Goal: Task Accomplishment & Management: Use online tool/utility

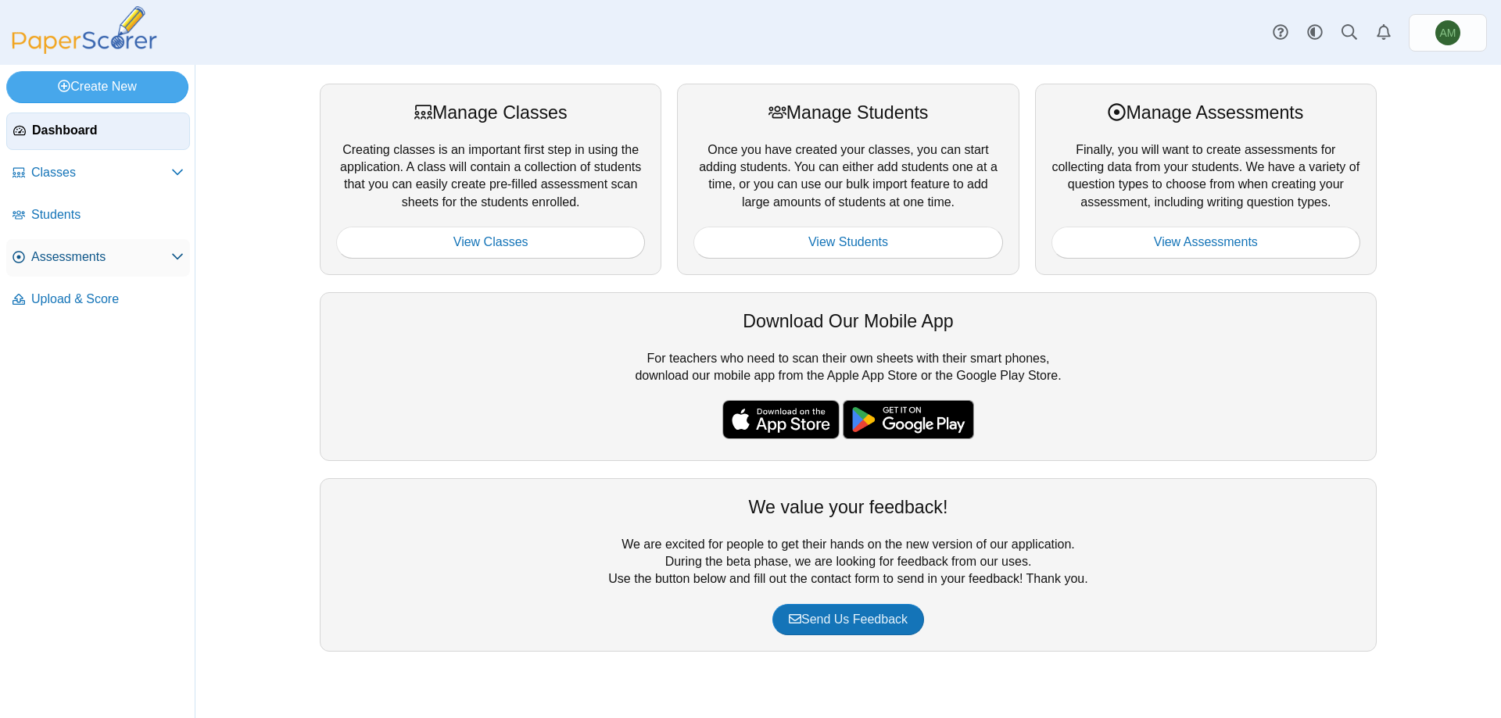
click at [119, 249] on span "Assessments" at bounding box center [101, 257] width 140 height 17
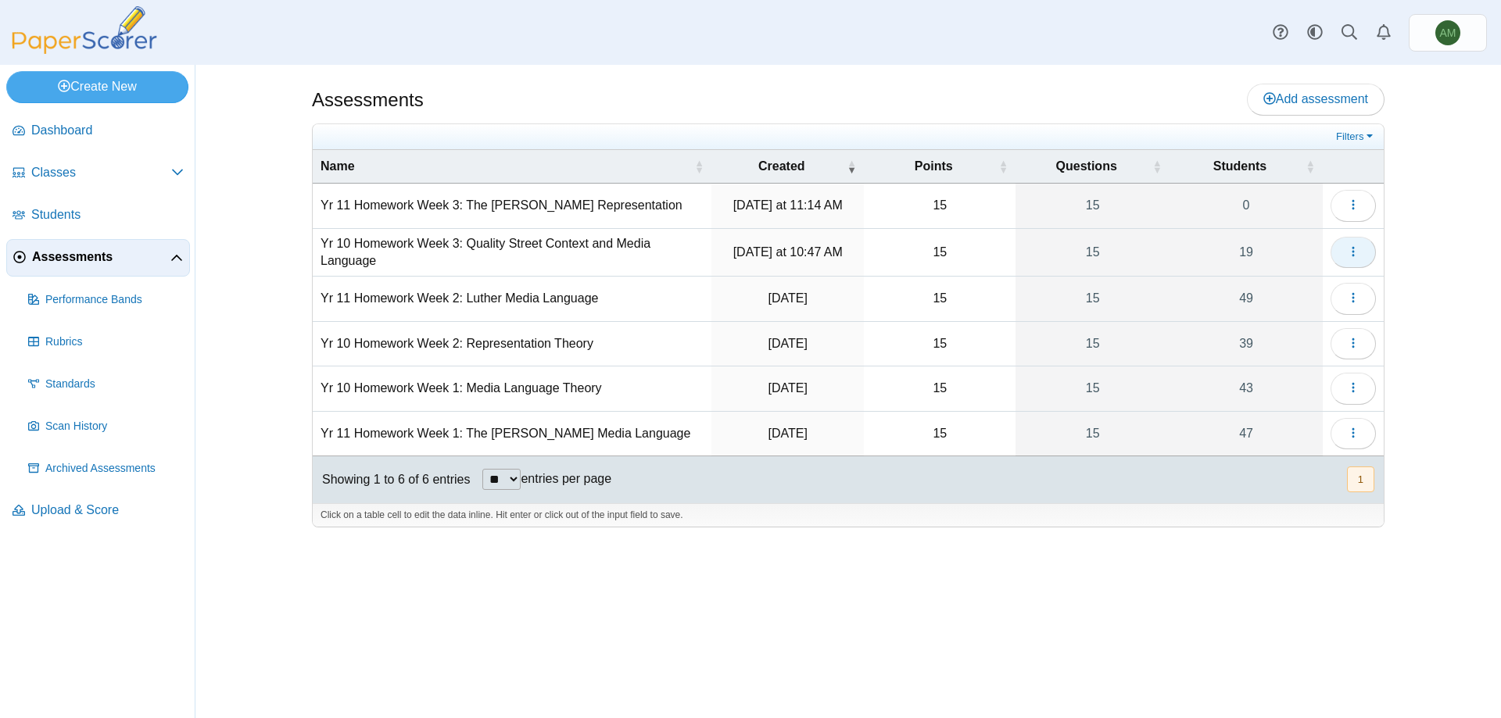
click at [1359, 253] on button "button" at bounding box center [1353, 252] width 45 height 31
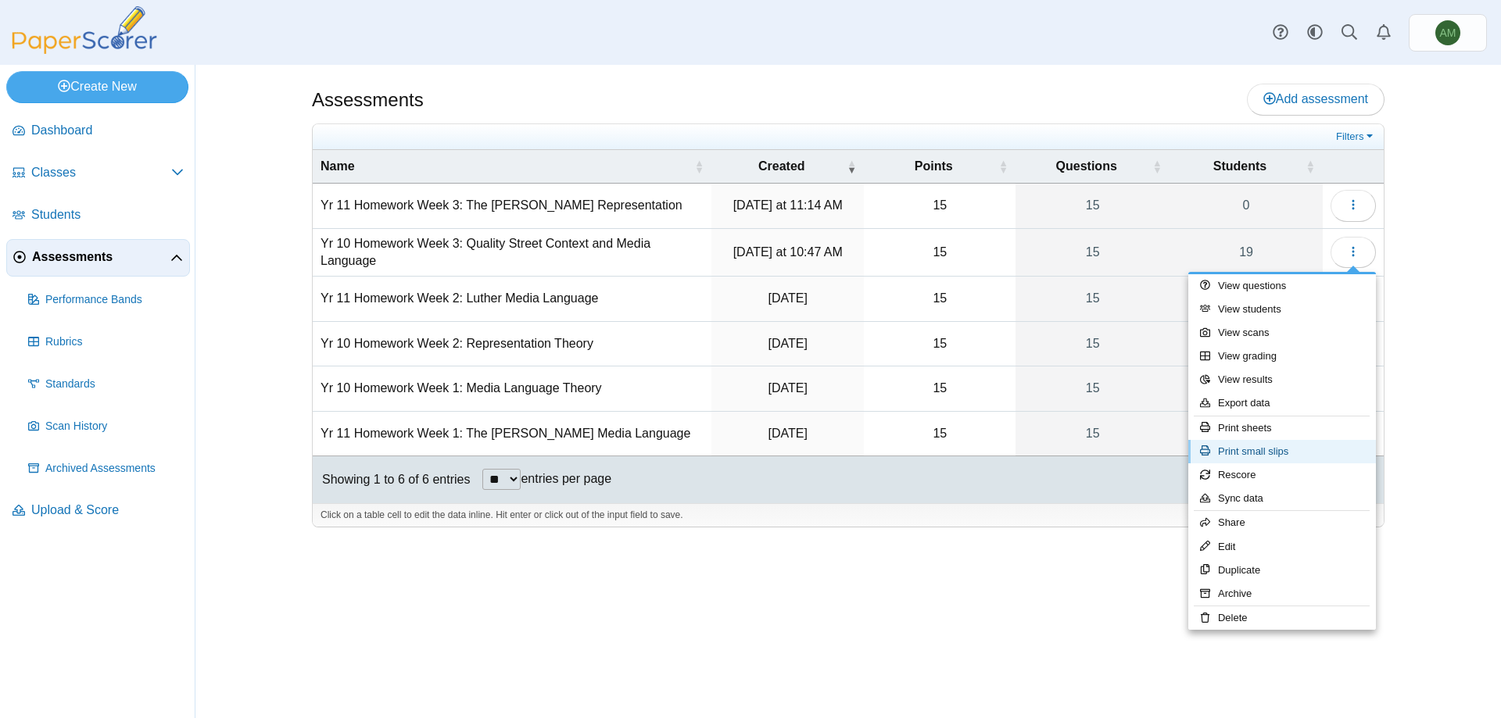
click at [1220, 451] on link "Print small slips" at bounding box center [1282, 451] width 188 height 23
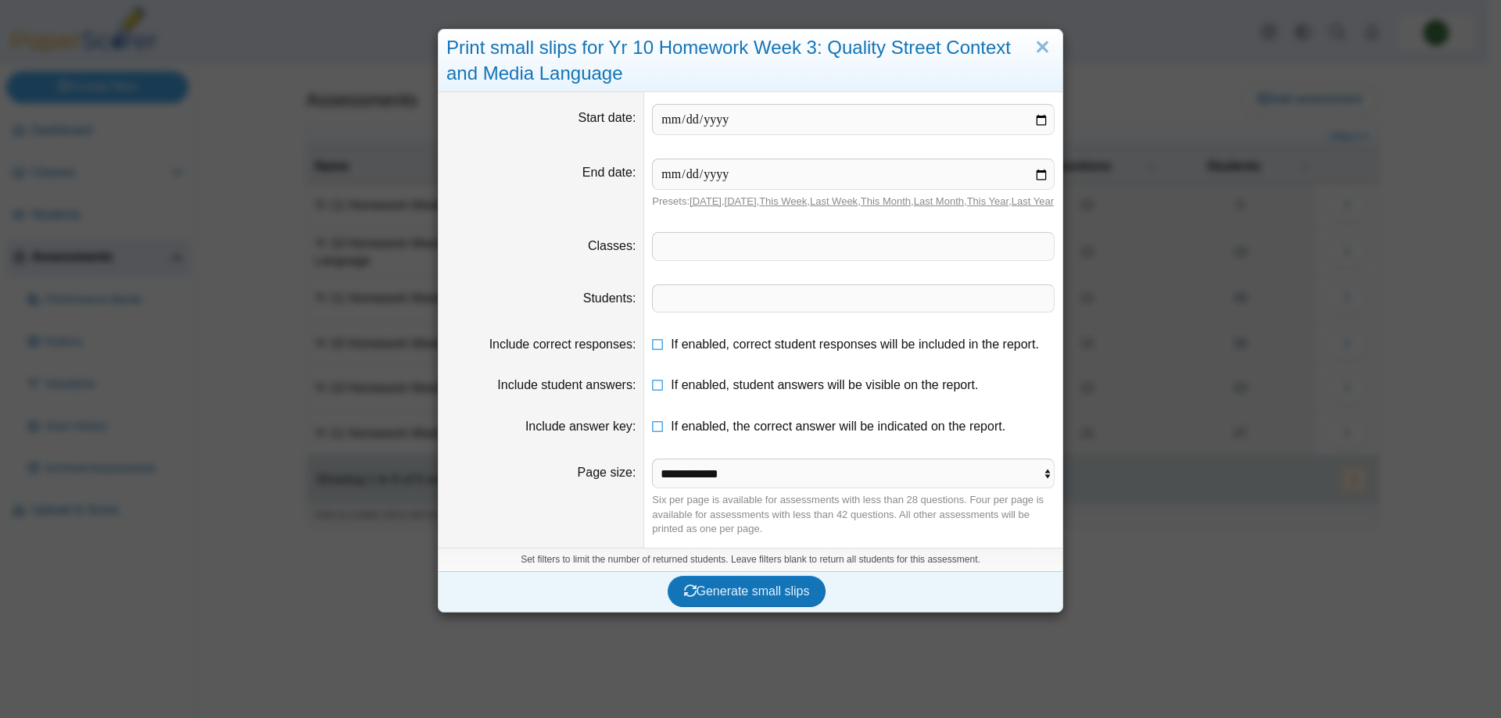
click at [887, 256] on span at bounding box center [853, 246] width 401 height 27
click at [726, 598] on span "Generate small slips" at bounding box center [747, 591] width 126 height 13
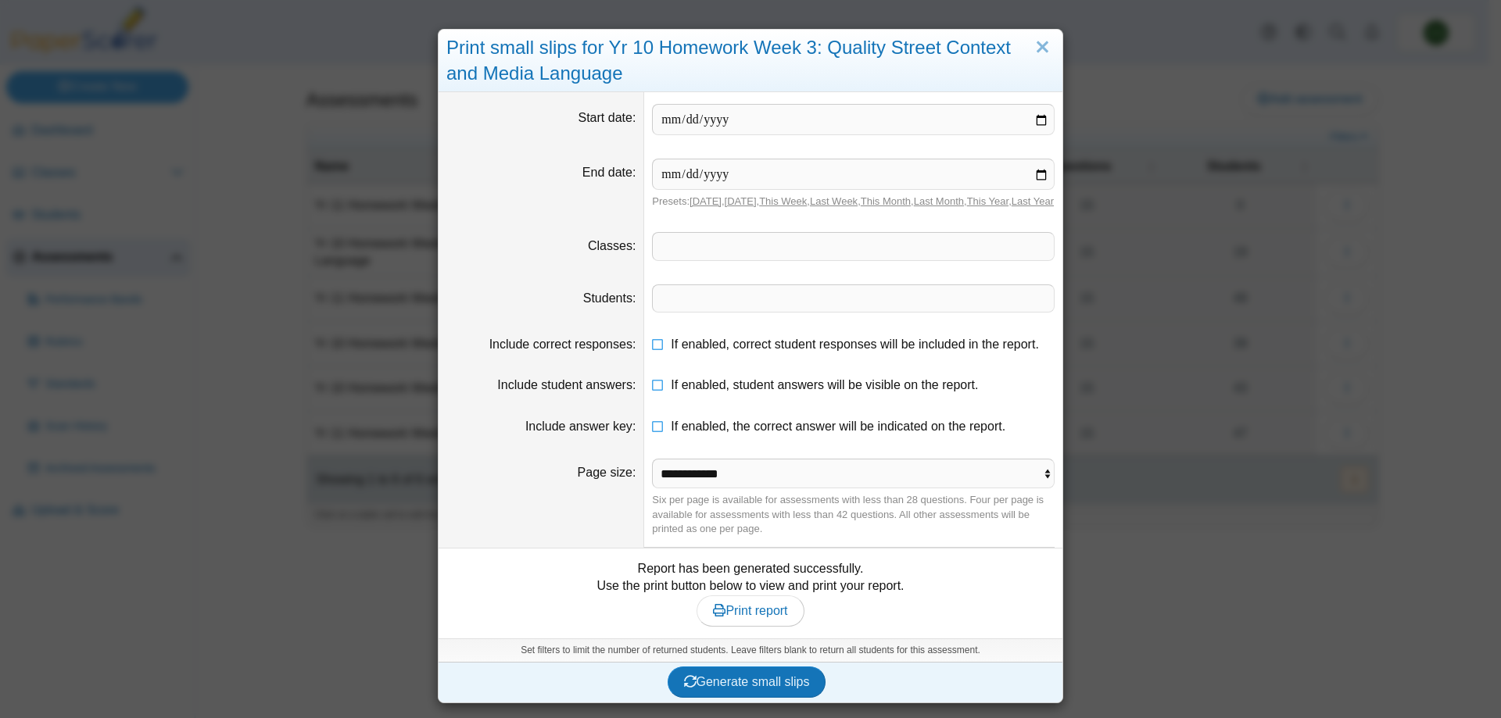
scroll to position [8, 0]
click at [775, 607] on link "Print report" at bounding box center [750, 611] width 107 height 31
